Goal: Check status: Check status

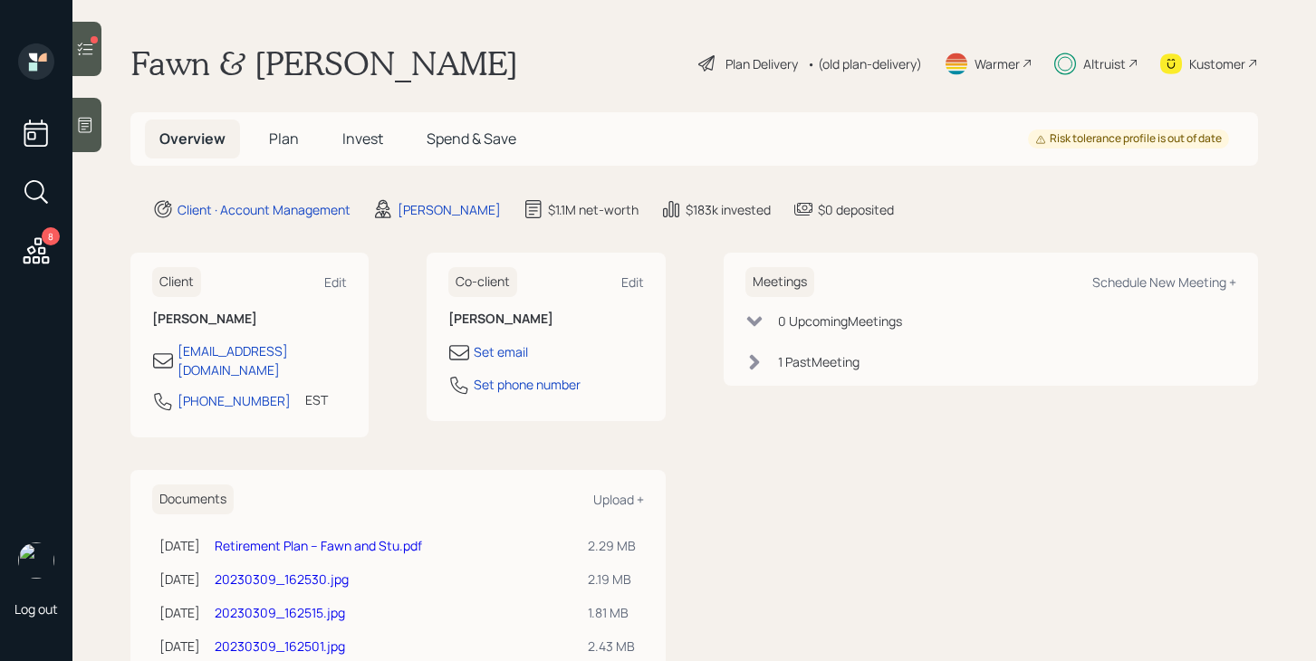
click at [373, 149] on h5 "Invest" at bounding box center [363, 139] width 70 height 39
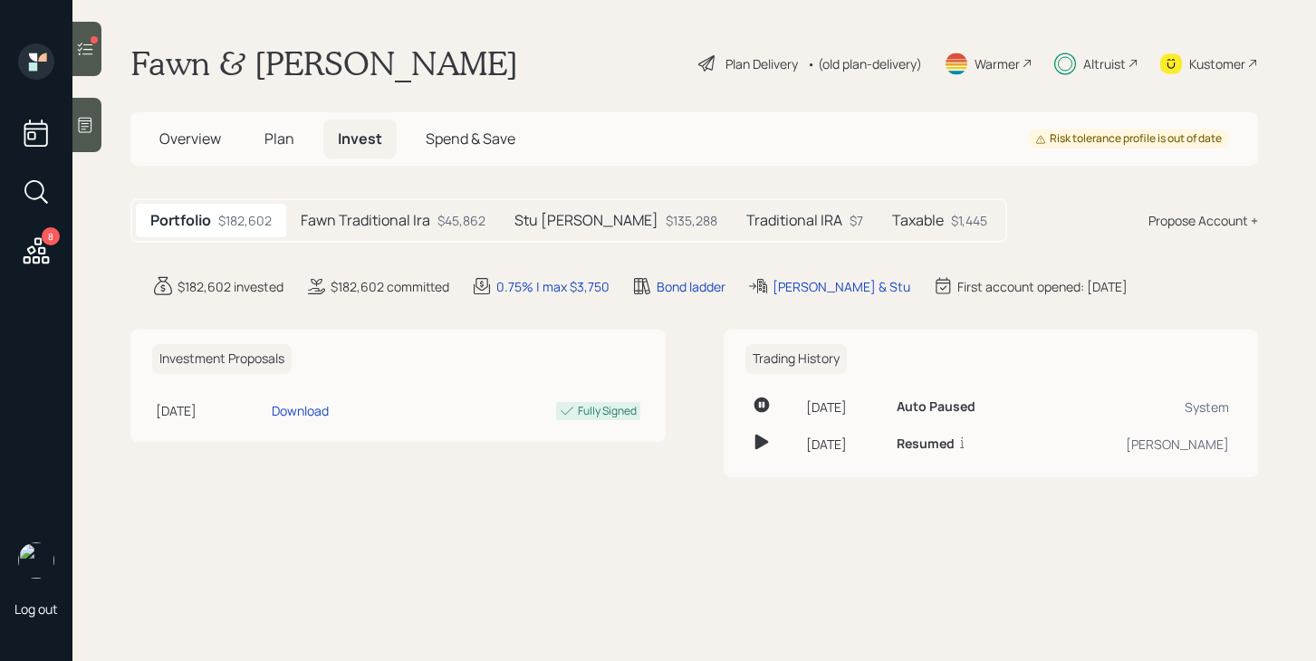
click at [384, 224] on h5 "Fawn Traditional Ira" at bounding box center [366, 220] width 130 height 17
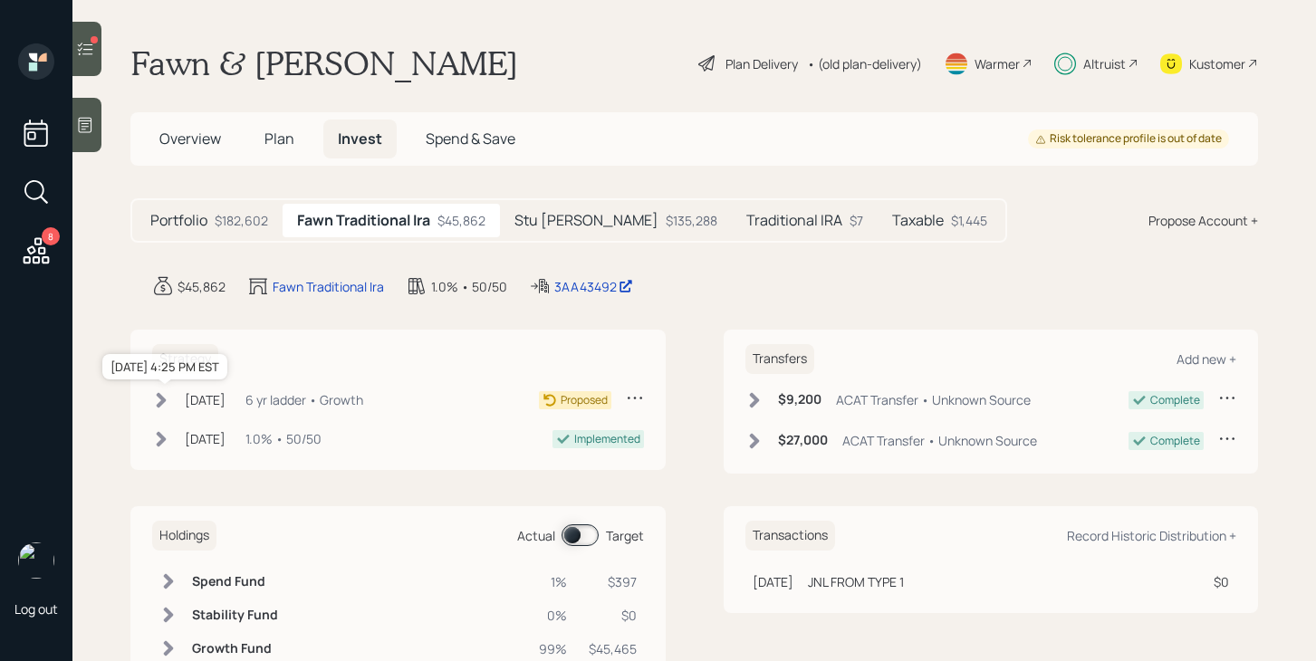
click at [213, 403] on div "[DATE]" at bounding box center [205, 399] width 41 height 19
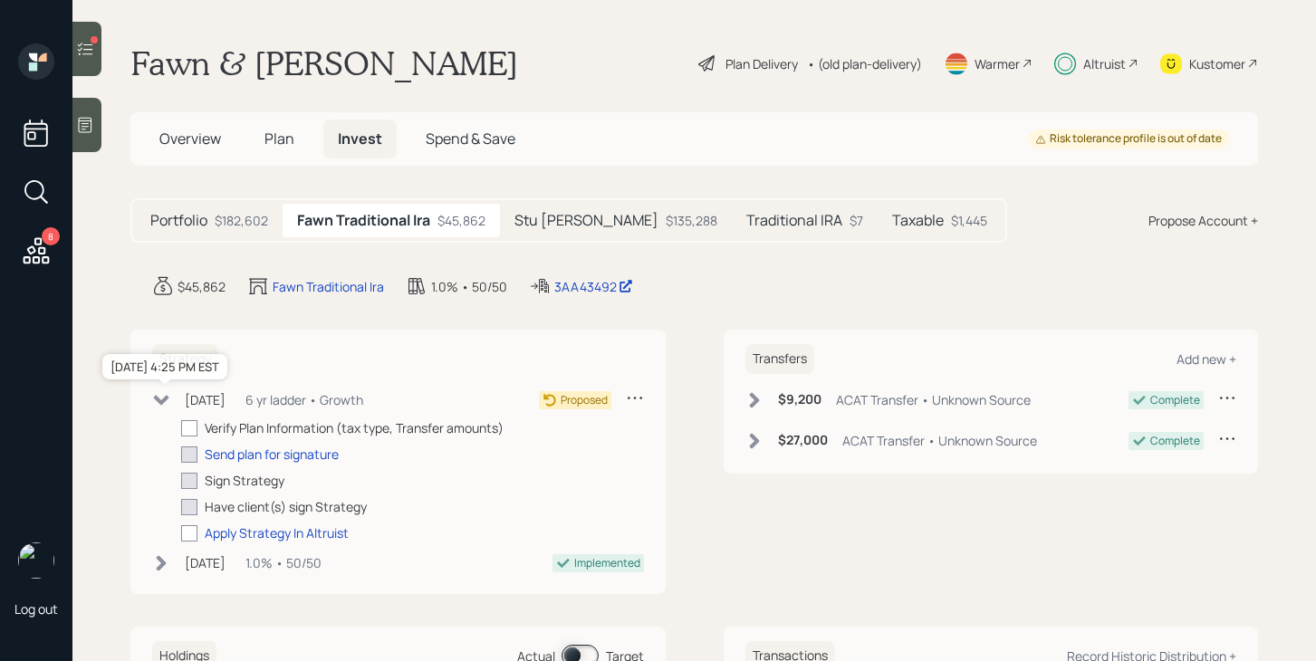
click at [213, 403] on div "[DATE]" at bounding box center [205, 399] width 41 height 19
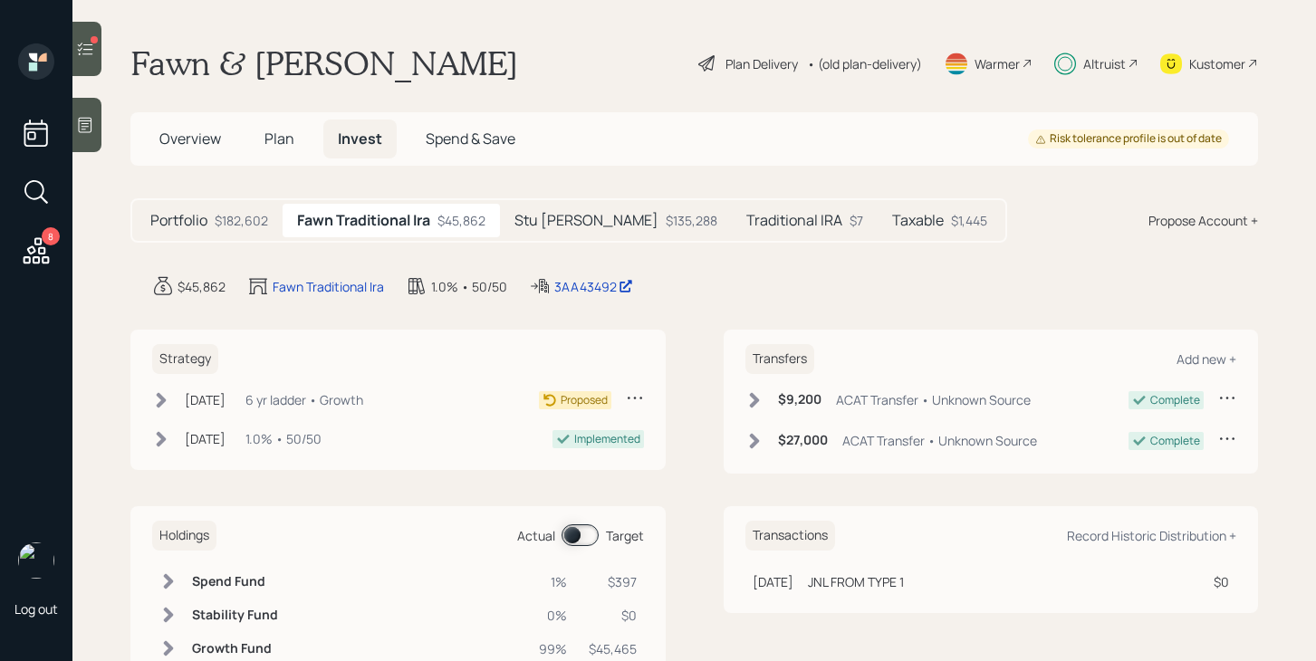
click at [223, 217] on div "$182,602" at bounding box center [241, 220] width 53 height 19
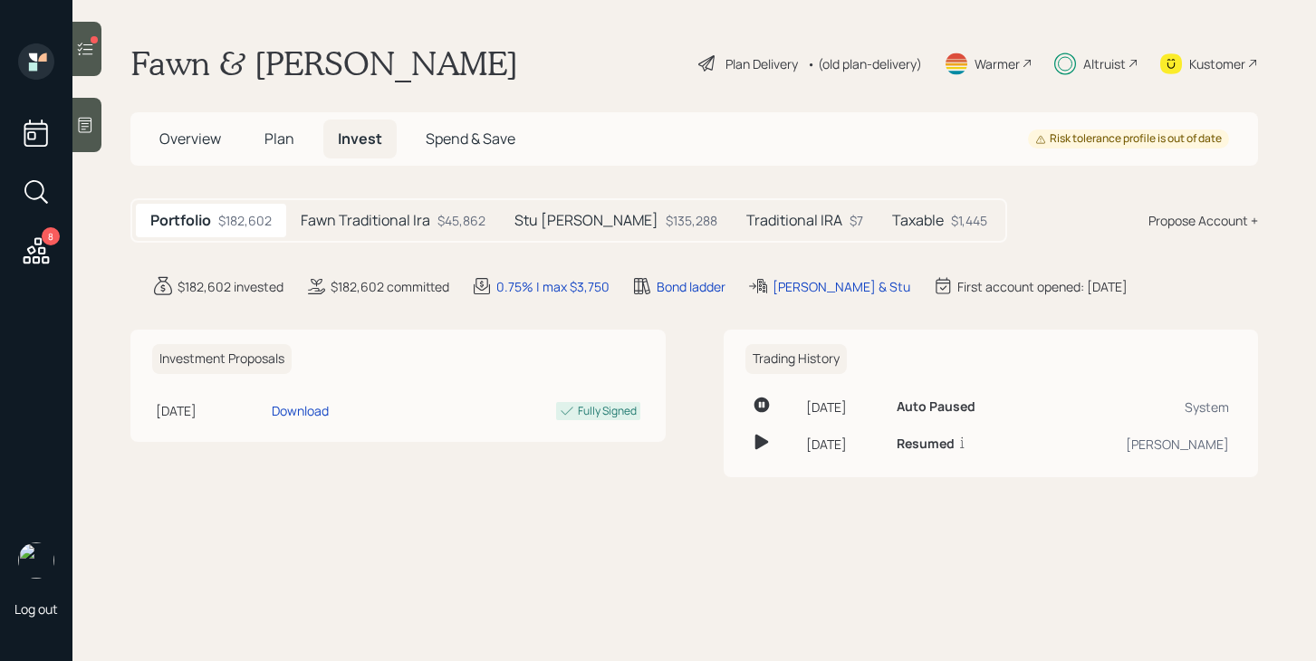
click at [207, 149] on h5 "Overview" at bounding box center [190, 139] width 91 height 39
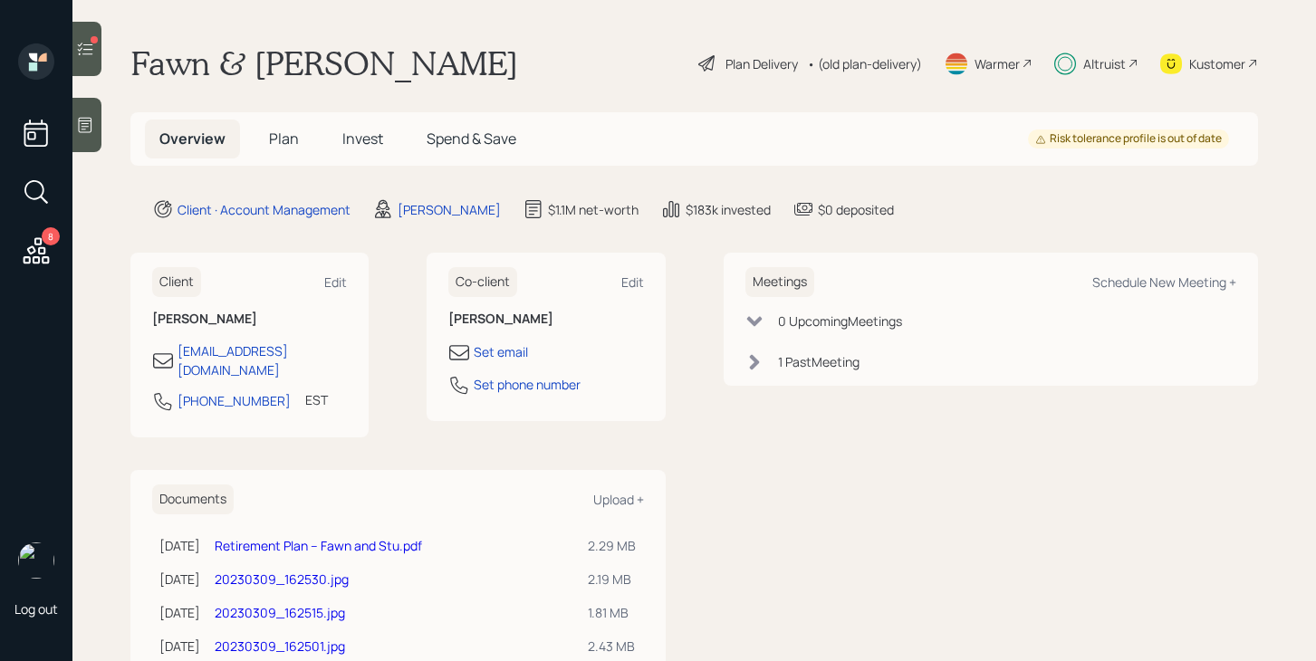
click at [96, 58] on div at bounding box center [86, 49] width 29 height 54
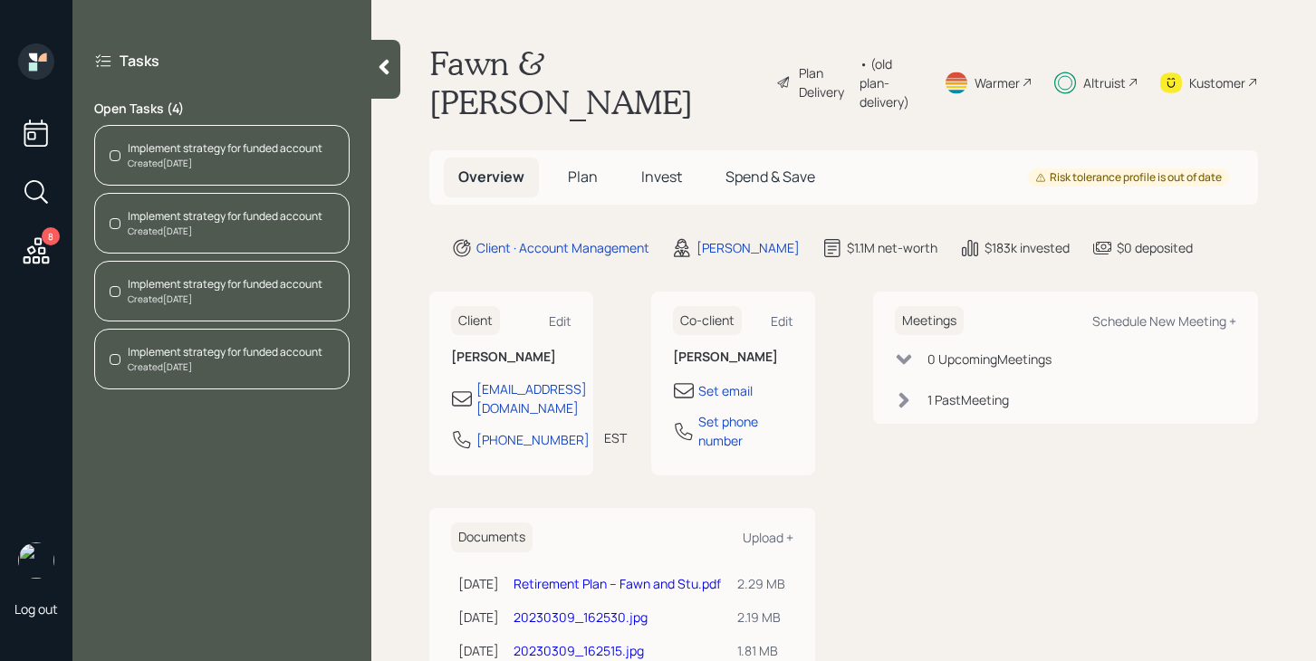
click at [392, 69] on icon at bounding box center [384, 67] width 18 height 18
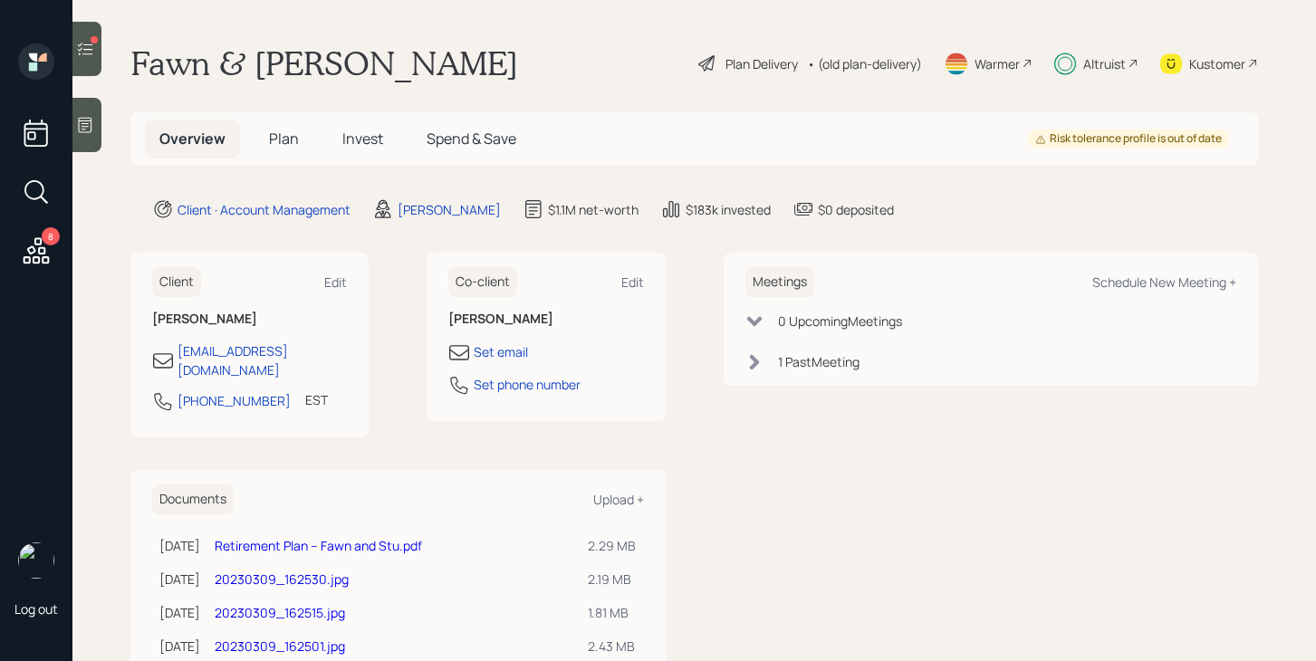
click at [43, 239] on div "8" at bounding box center [51, 236] width 18 height 18
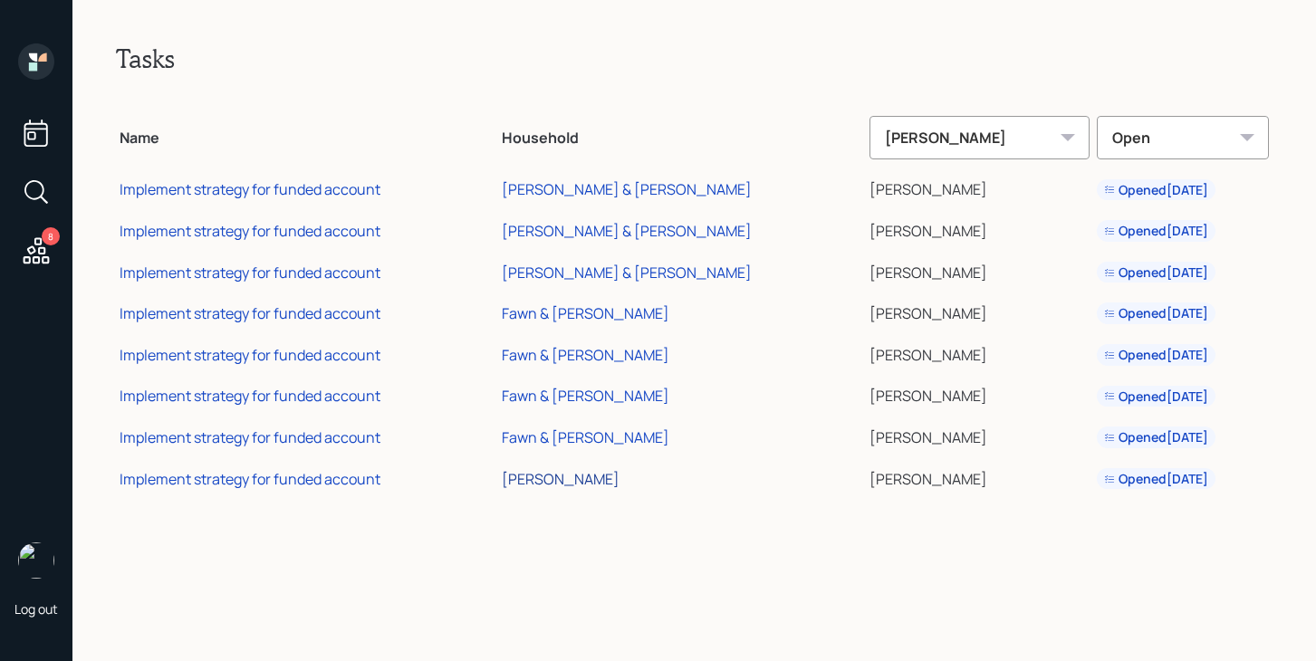
click at [620, 481] on div "[PERSON_NAME]" at bounding box center [561, 479] width 118 height 20
